Goal: Task Accomplishment & Management: Use online tool/utility

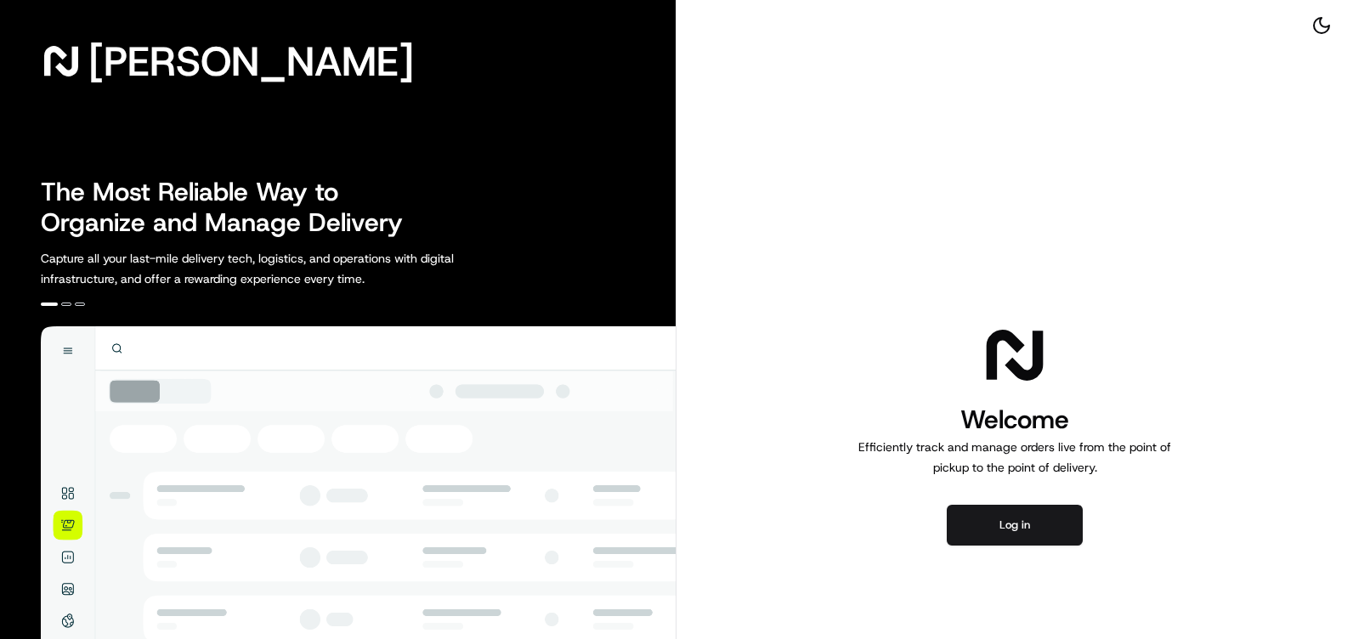
click at [1031, 518] on button "Log in" at bounding box center [1015, 525] width 136 height 41
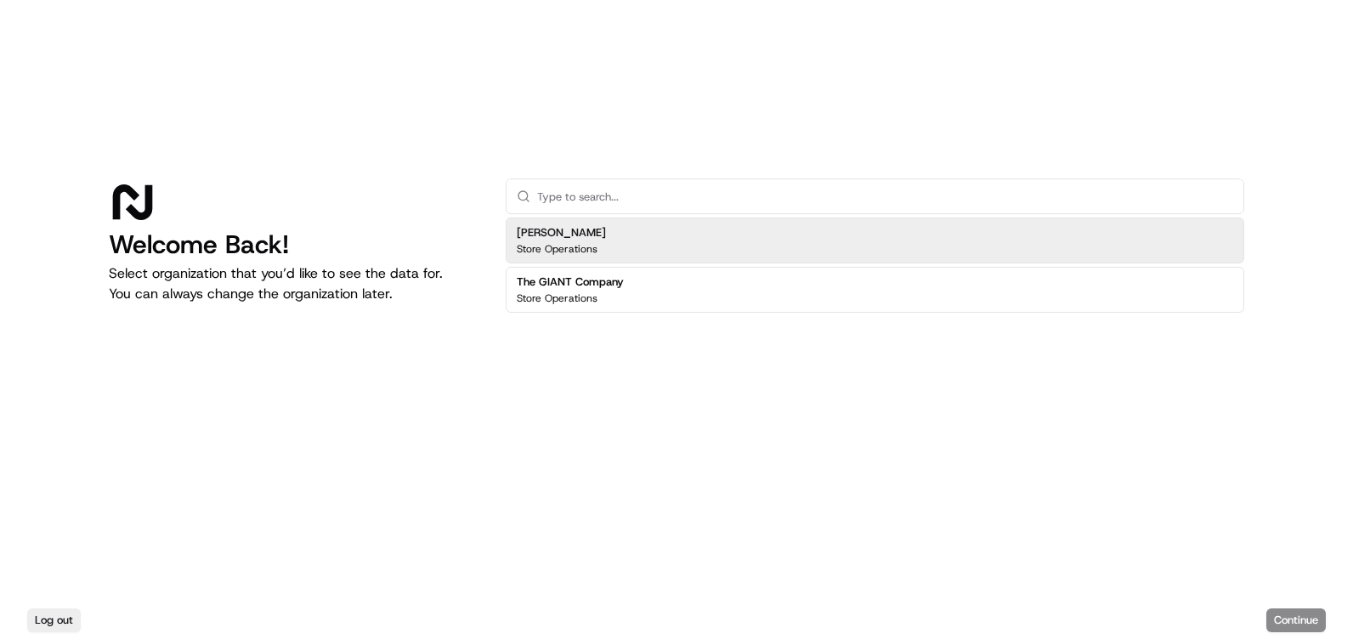
click at [617, 303] on div "Store Operations" at bounding box center [570, 299] width 107 height 14
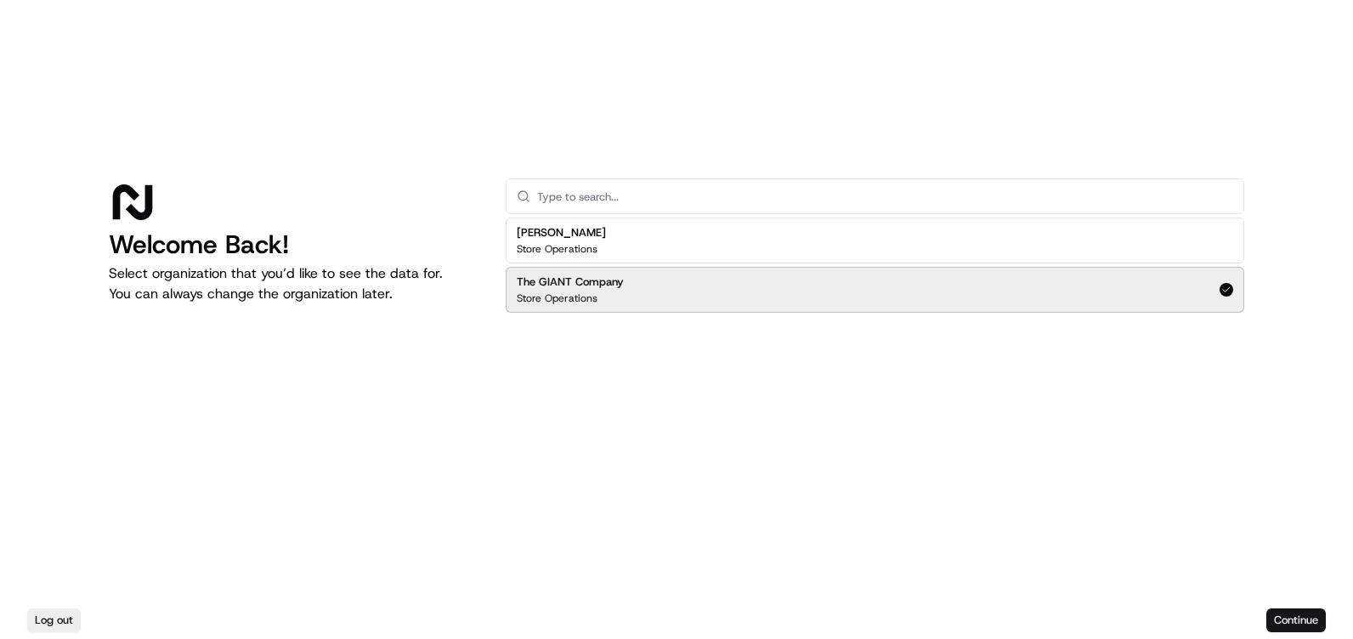
click at [1286, 626] on button "Continue" at bounding box center [1295, 621] width 59 height 24
